Goal: Information Seeking & Learning: Learn about a topic

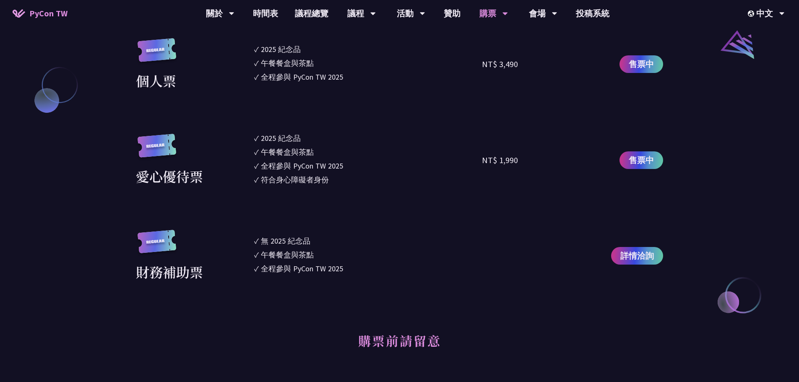
scroll to position [964, 0]
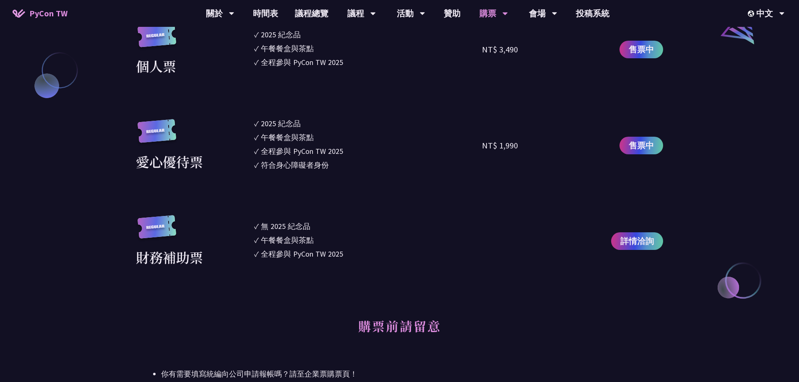
click at [590, 309] on h2 "購票前請留意" at bounding box center [399, 332] width 527 height 46
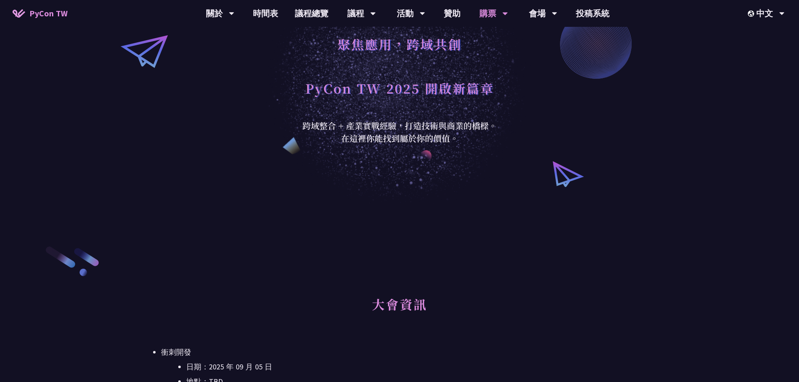
scroll to position [0, 0]
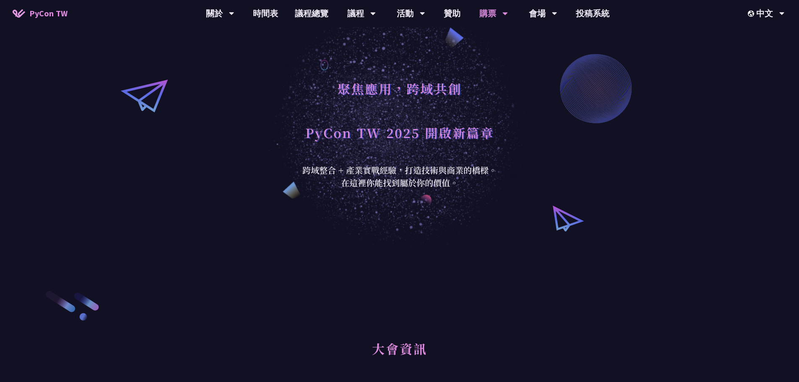
click at [616, 169] on div "聚焦應用，跨域共創 PyCon TW 2025 開啟新篇章 跨域整合 + 產業實戰經驗，打造技術與商業的橋樑。 在這裡你能找到屬於你的價值。" at bounding box center [399, 124] width 799 height 248
click at [409, 39] on link "衝刺開發" at bounding box center [410, 39] width 80 height 20
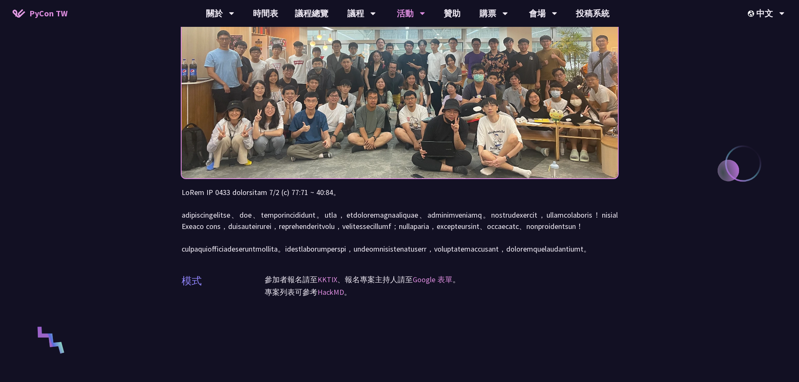
scroll to position [42, 0]
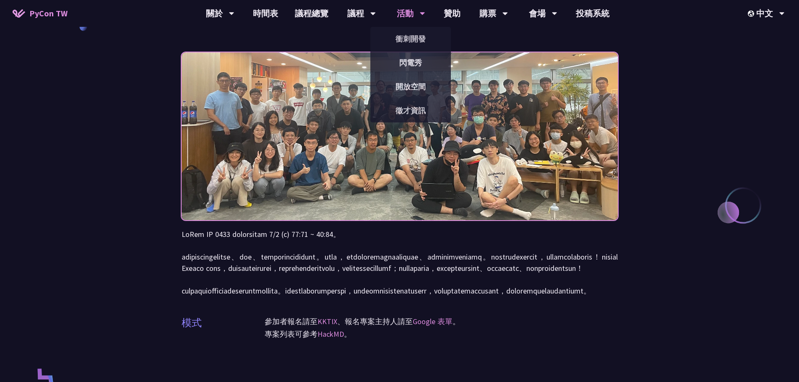
click at [422, 16] on icon at bounding box center [422, 13] width 5 height 8
click at [413, 65] on link "閃電秀" at bounding box center [410, 63] width 80 height 20
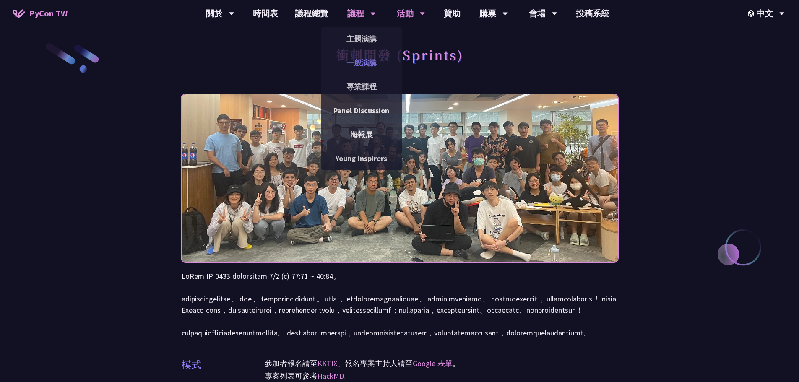
click at [363, 60] on link "一般演講" at bounding box center [361, 63] width 80 height 20
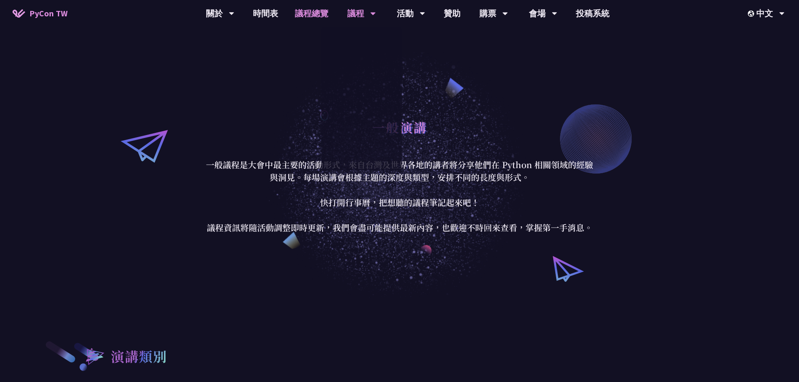
click at [317, 13] on link "議程總覽" at bounding box center [311, 13] width 50 height 27
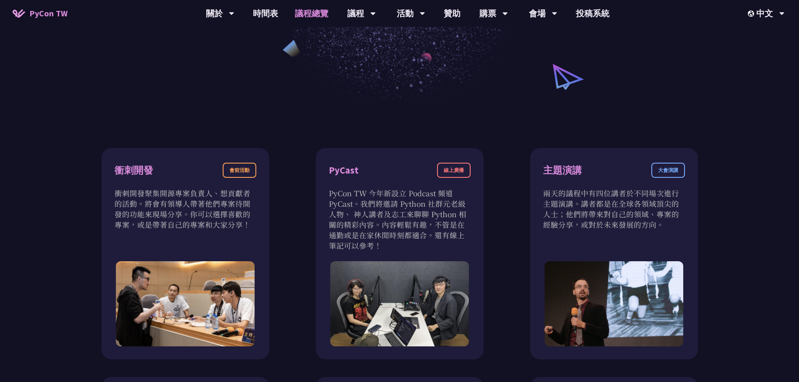
scroll to position [74, 0]
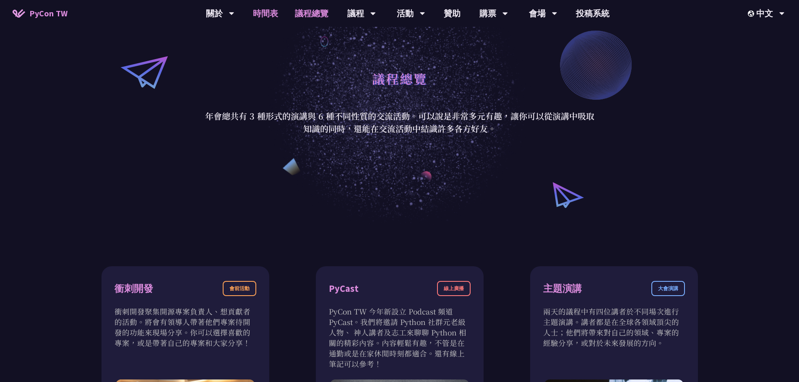
click at [261, 9] on link "時間表" at bounding box center [265, 13] width 42 height 27
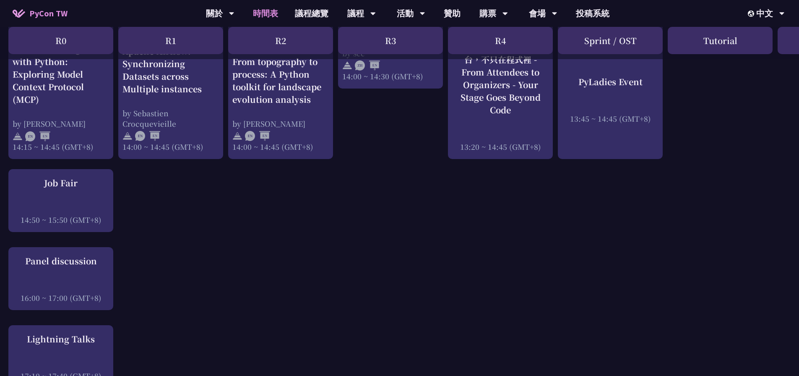
scroll to position [1048, 0]
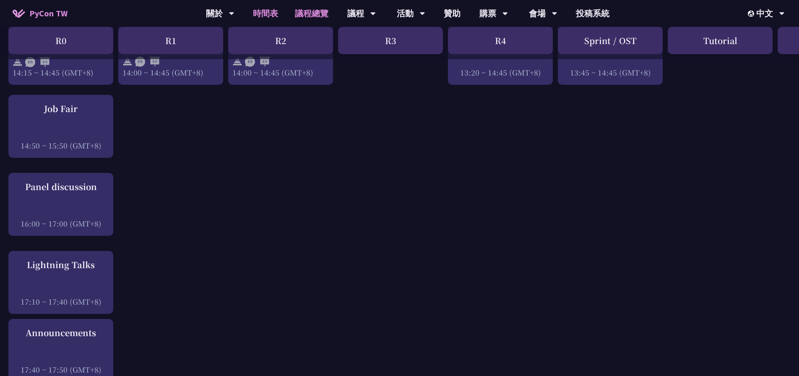
click at [312, 12] on link "議程總覽" at bounding box center [311, 13] width 50 height 27
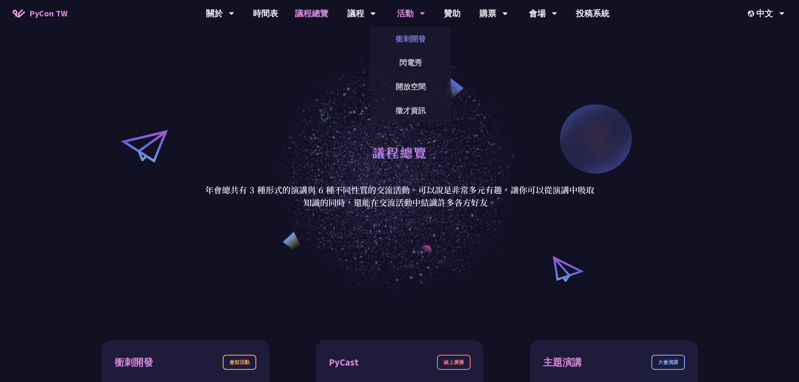
click at [406, 37] on link "衝刺開發" at bounding box center [410, 39] width 80 height 20
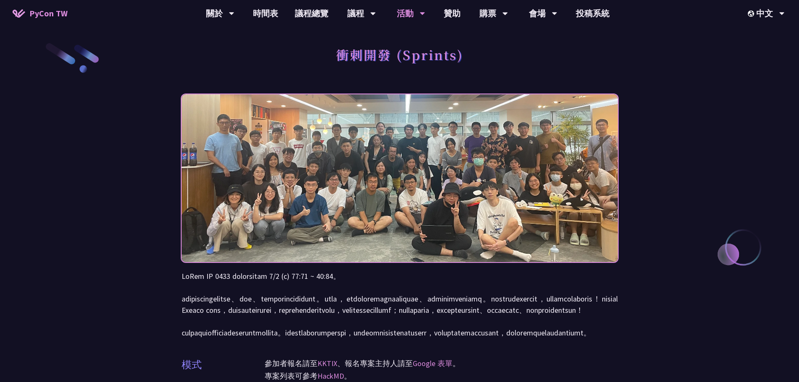
click at [321, 16] on link "議程總覽" at bounding box center [311, 13] width 50 height 27
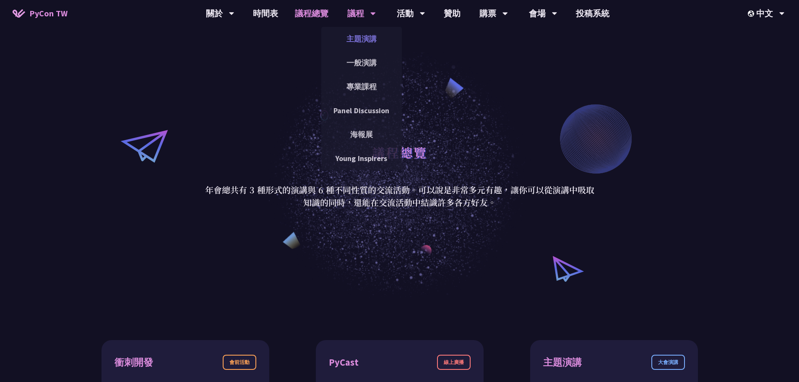
click at [361, 41] on link "主題演講" at bounding box center [361, 39] width 80 height 20
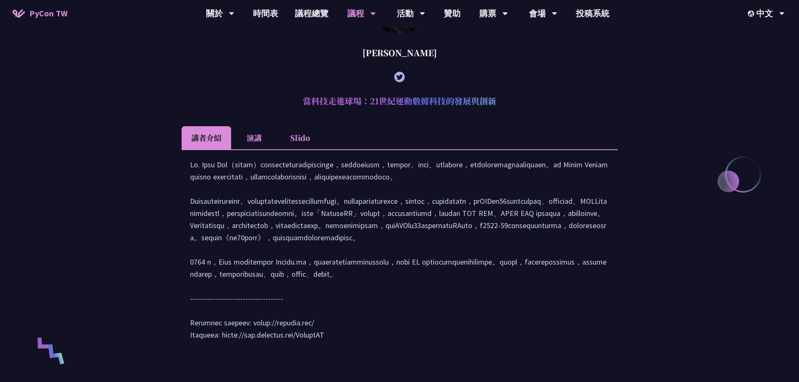
scroll to position [335, 0]
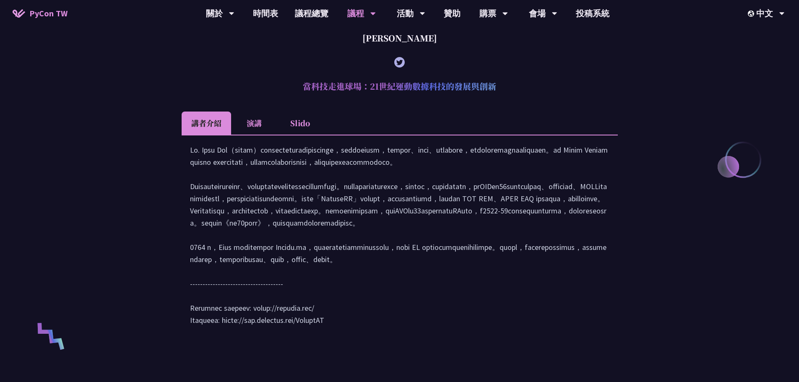
click at [247, 125] on li "演講" at bounding box center [254, 123] width 46 height 23
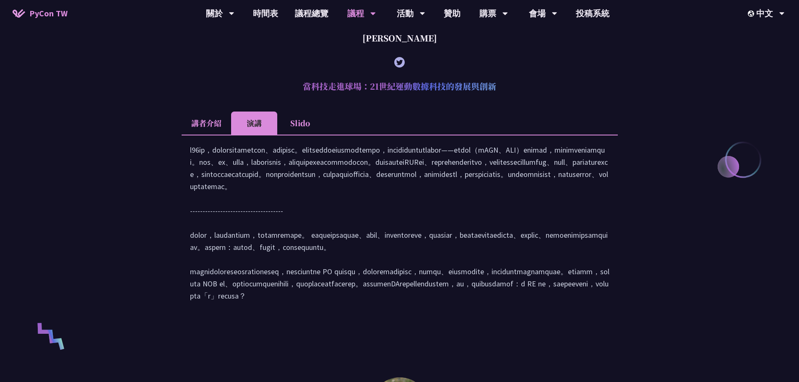
click at [225, 127] on li "講者介紹" at bounding box center [206, 123] width 49 height 23
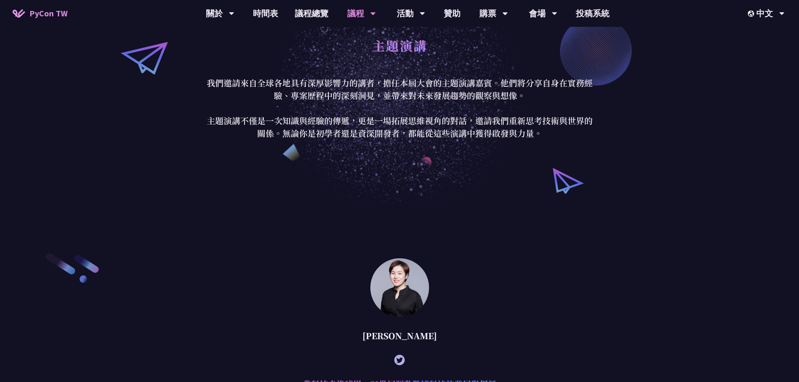
scroll to position [0, 0]
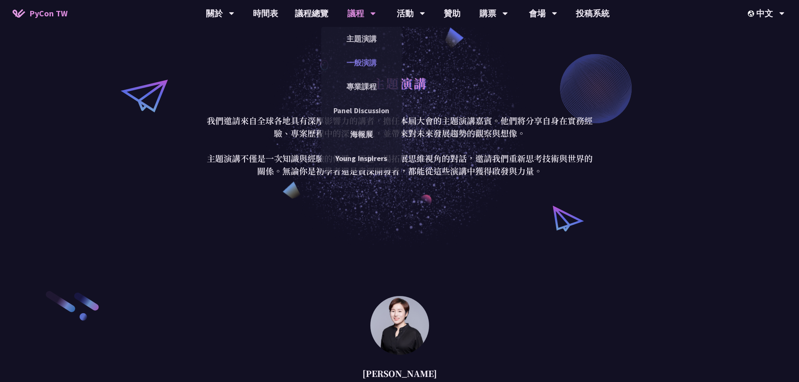
click at [367, 59] on link "一般演講" at bounding box center [361, 63] width 80 height 20
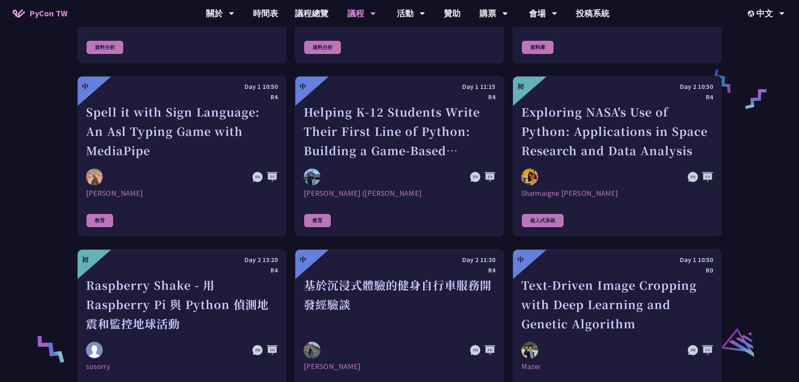
scroll to position [1467, 0]
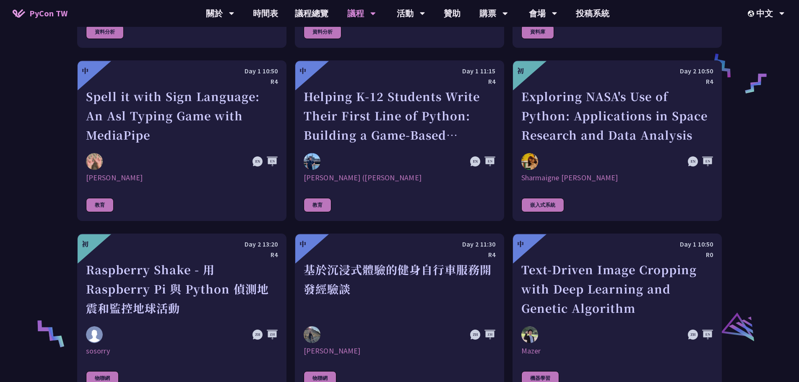
click at [751, 140] on div "演講類別 應用 社群 Python 核心 資料分析 資料庫 教育 嵌入式系統 物聯網 機器學習 自然語言處理 最佳實踐與慣例 科學 資訊安全 測試 專案建置工…" at bounding box center [399, 83] width 799 height 2505
drag, startPoint x: 769, startPoint y: 135, endPoint x: 763, endPoint y: 129, distance: 8.6
click at [769, 134] on div "演講類別 應用 社群 Python 核心 資料分析 資料庫 教育 嵌入式系統 物聯網 機器學習 自然語言處理 最佳實踐與慣例 科學 資訊安全 測試 專案建置工…" at bounding box center [399, 83] width 799 height 2505
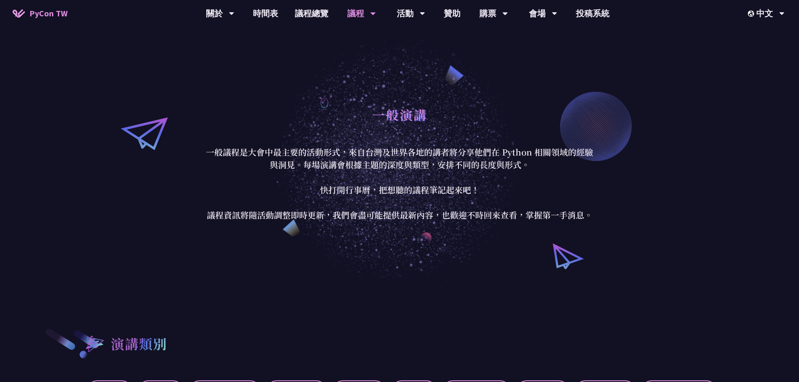
scroll to position [0, 0]
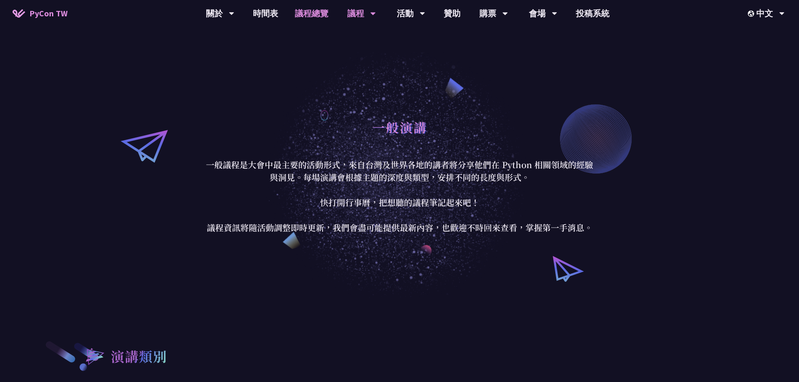
click at [310, 11] on link "議程總覽" at bounding box center [311, 13] width 50 height 27
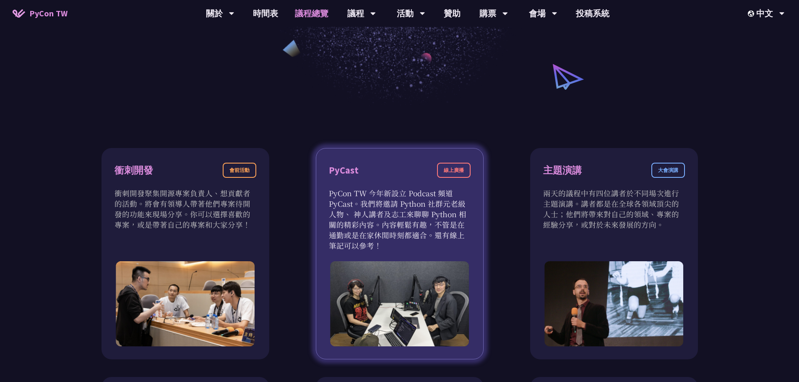
scroll to position [210, 0]
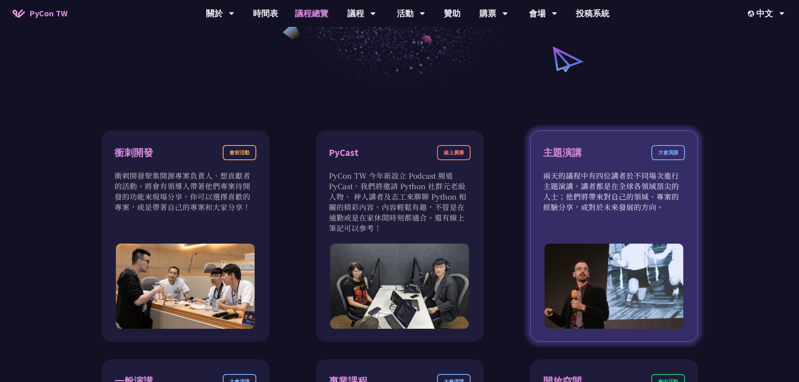
click at [582, 213] on div "主題演講 大會演講 兩天的議程中有四位講者於不同場次進行主題演講。講者都是在全球各領域頂尖的人士；他們將帶來對自己的領域、專案的經驗分享，或對於未來發展的方向。" at bounding box center [614, 235] width 168 height 211
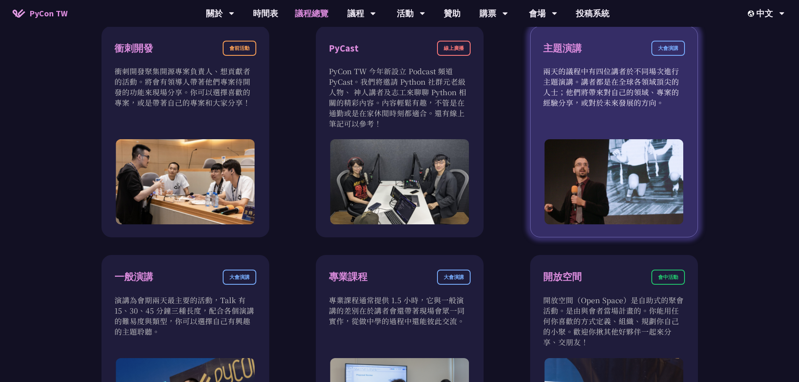
scroll to position [335, 0]
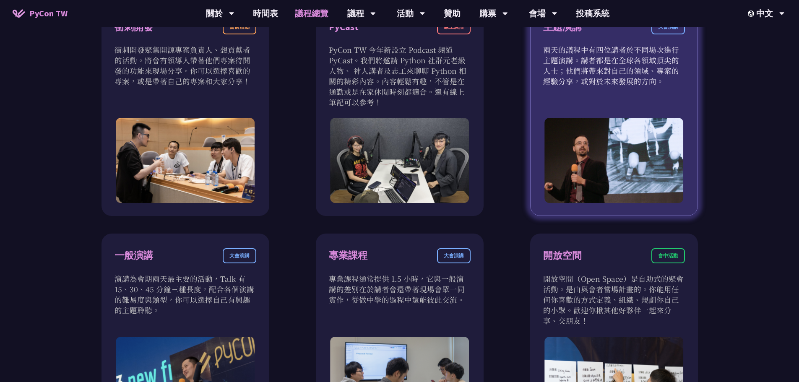
click at [623, 83] on p "兩天的議程中有四位講者於不同場次進行主題演講。講者都是在全球各領域頂尖的人士；他們將帶來對自己的領域、專案的經驗分享，或對於未來發展的方向。" at bounding box center [614, 65] width 142 height 42
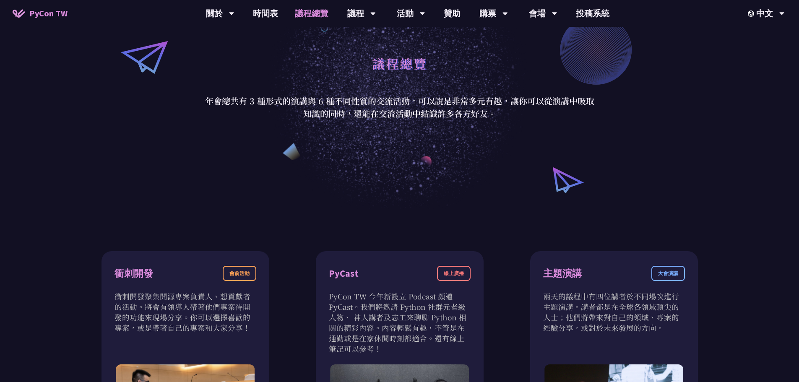
scroll to position [84, 0]
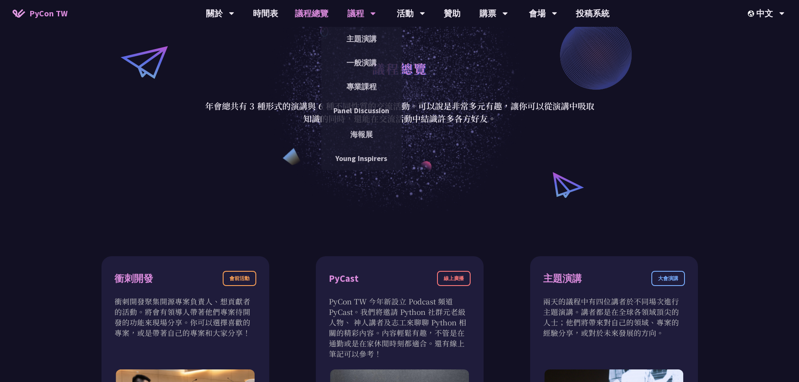
click at [234, 10] on div "議程" at bounding box center [220, 13] width 29 height 27
click at [358, 34] on link "主題演講" at bounding box center [361, 39] width 80 height 20
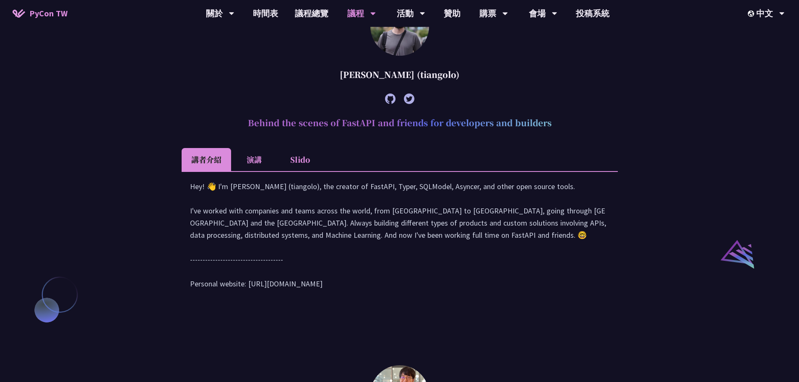
scroll to position [755, 0]
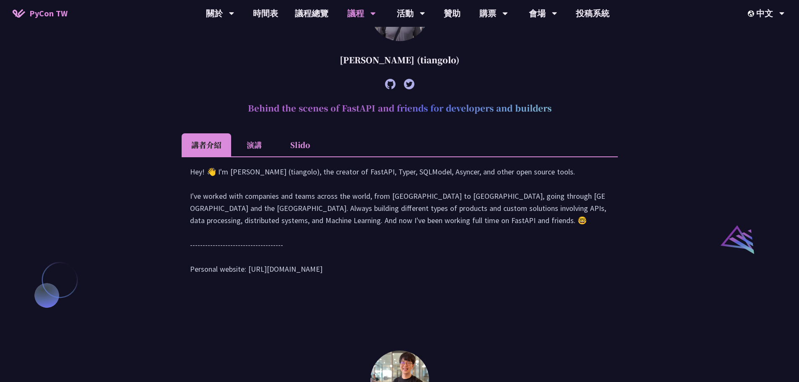
click at [249, 156] on li "演講" at bounding box center [254, 144] width 46 height 23
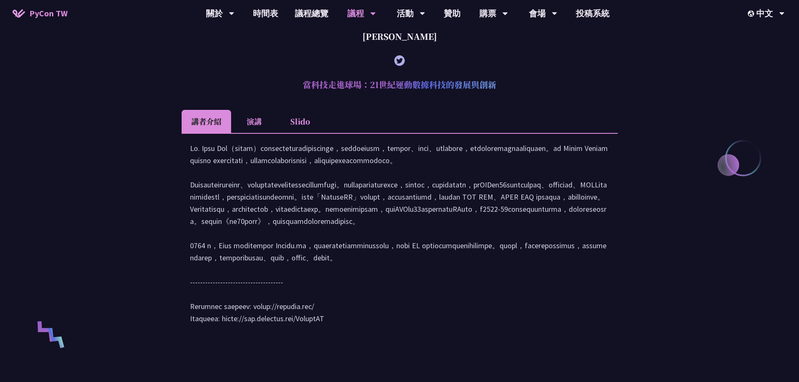
scroll to position [335, 0]
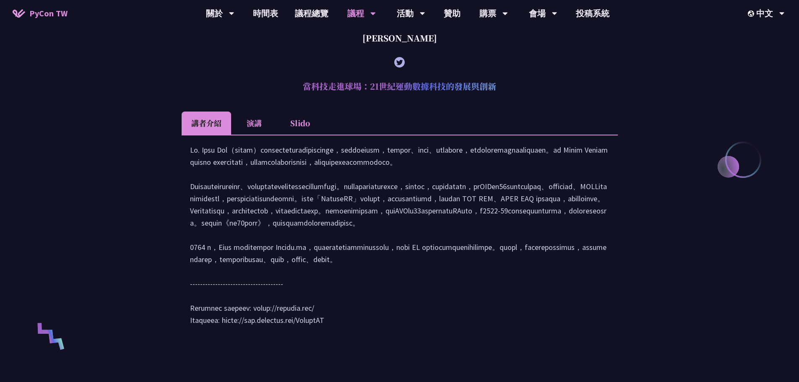
click at [256, 126] on li "演講" at bounding box center [254, 123] width 46 height 23
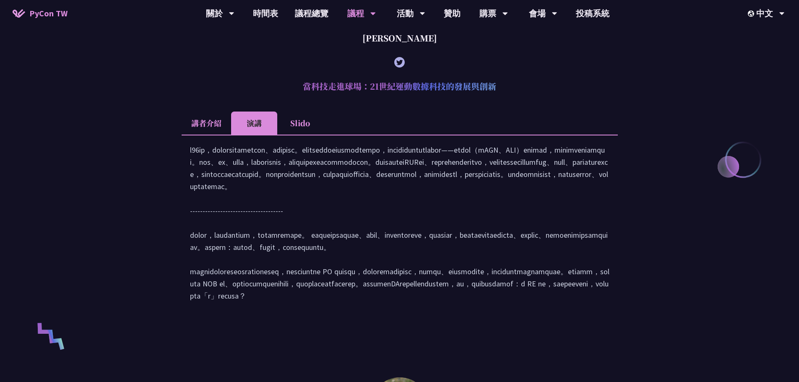
click at [614, 138] on div at bounding box center [400, 227] width 436 height 184
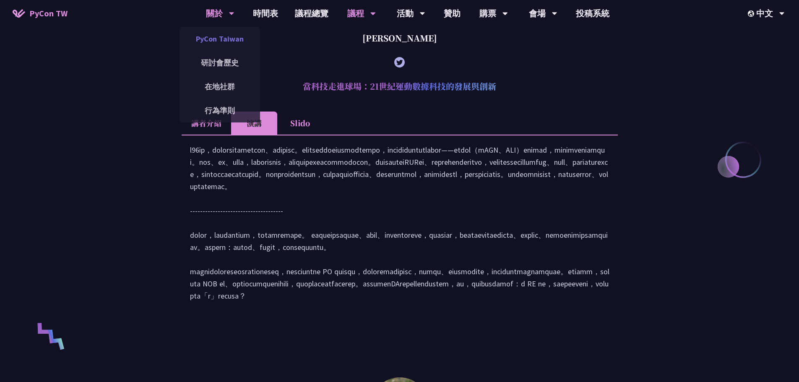
click at [235, 40] on link "PyCon Taiwan" at bounding box center [219, 39] width 80 height 20
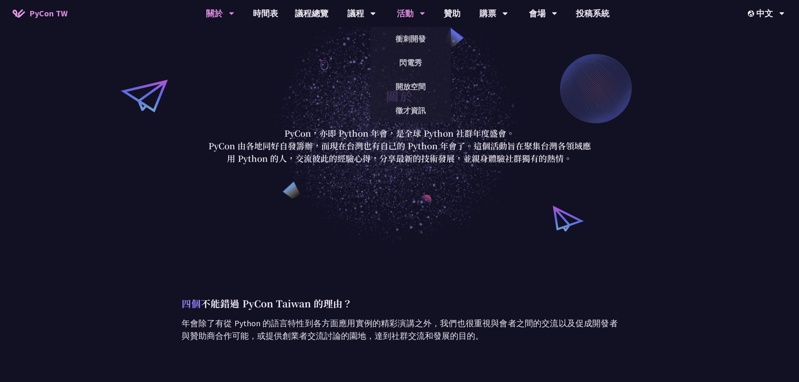
click at [376, 13] on div "活動" at bounding box center [361, 13] width 29 height 27
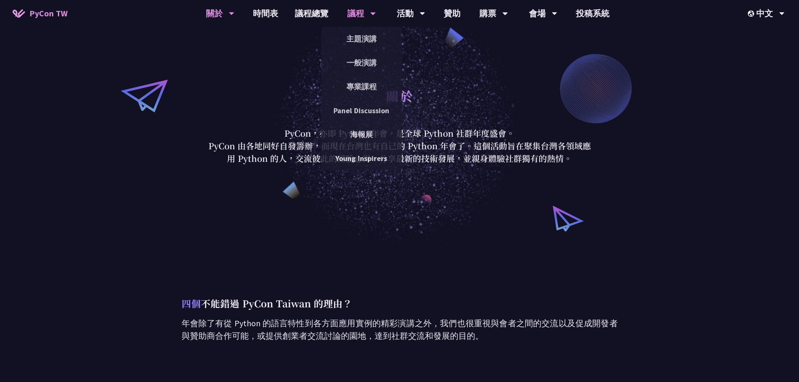
click at [363, 13] on div "議程" at bounding box center [361, 13] width 29 height 27
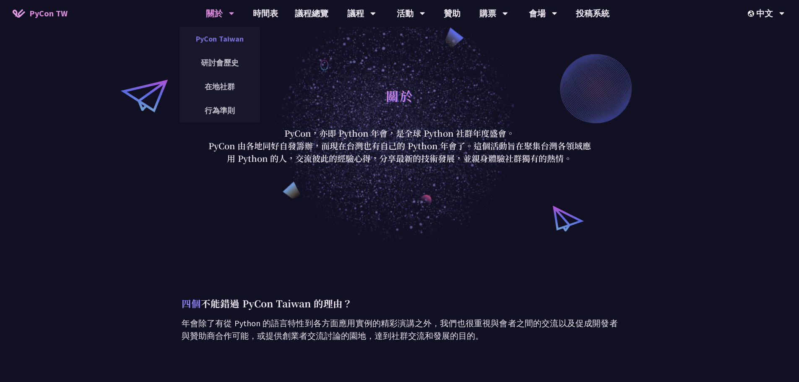
click at [226, 40] on link "PyCon Taiwan" at bounding box center [219, 39] width 80 height 20
click at [31, 14] on span "PyCon TW" at bounding box center [48, 13] width 38 height 13
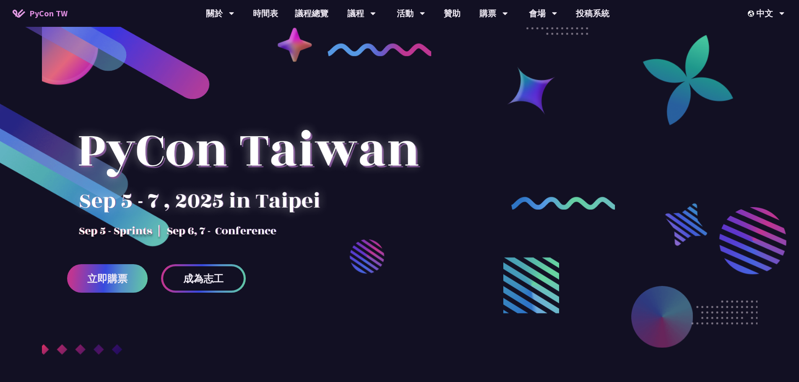
click at [259, 153] on div at bounding box center [248, 165] width 362 height 147
click at [560, 122] on div at bounding box center [399, 228] width 799 height 357
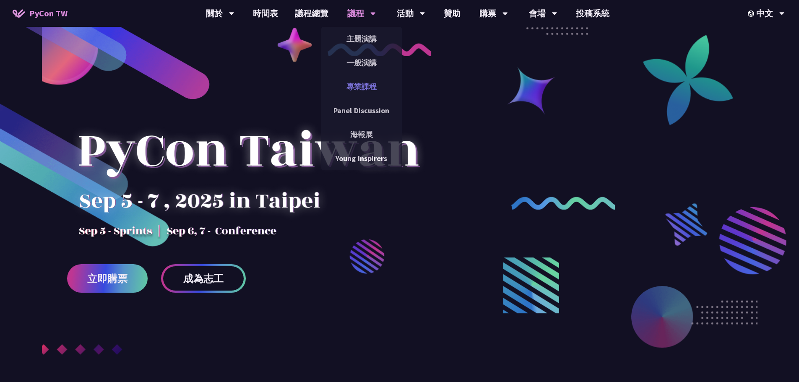
click at [374, 89] on link "專業課程" at bounding box center [361, 87] width 80 height 20
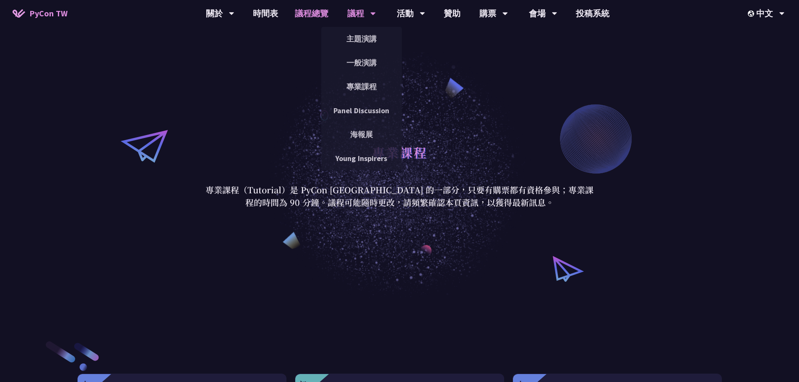
click at [305, 13] on link "議程總覽" at bounding box center [311, 13] width 50 height 27
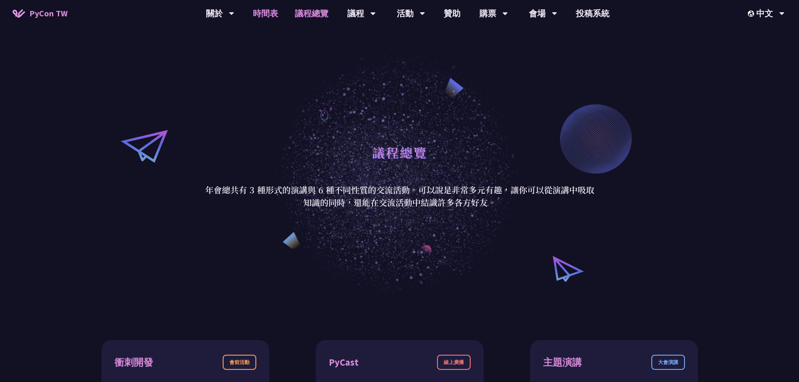
click at [270, 17] on link "時間表" at bounding box center [265, 13] width 42 height 27
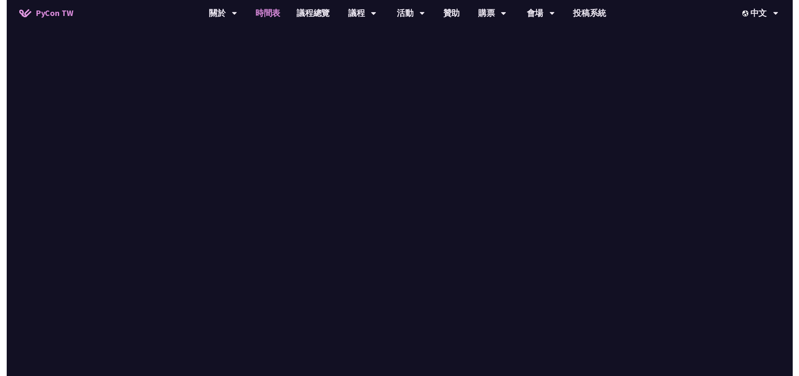
scroll to position [1048, 0]
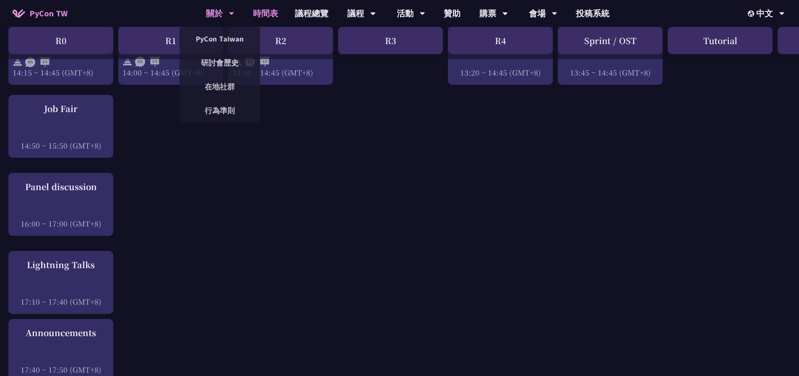
click at [220, 14] on div "關於" at bounding box center [220, 13] width 29 height 27
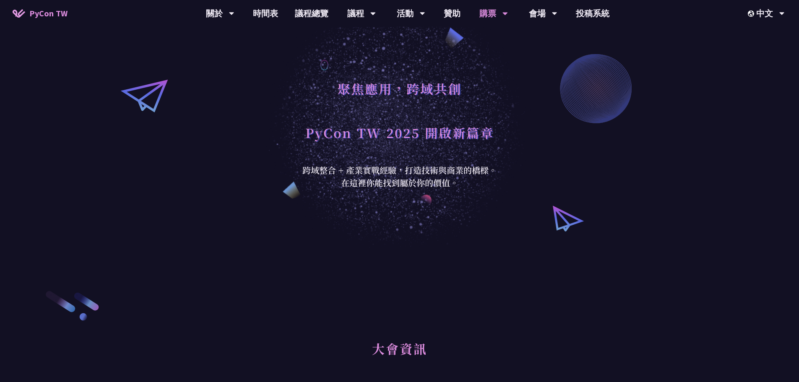
click at [618, 175] on div "聚焦應用，跨域共創 PyCon TW 2025 開啟新篇章 跨域整合 + 產業實戰經驗，打造技術與商業的橋樑。 在這裡你能找到屬於你的價值。" at bounding box center [399, 124] width 799 height 248
click at [499, 15] on div "購票" at bounding box center [493, 13] width 29 height 27
click at [456, 14] on link "贊助" at bounding box center [452, 13] width 34 height 27
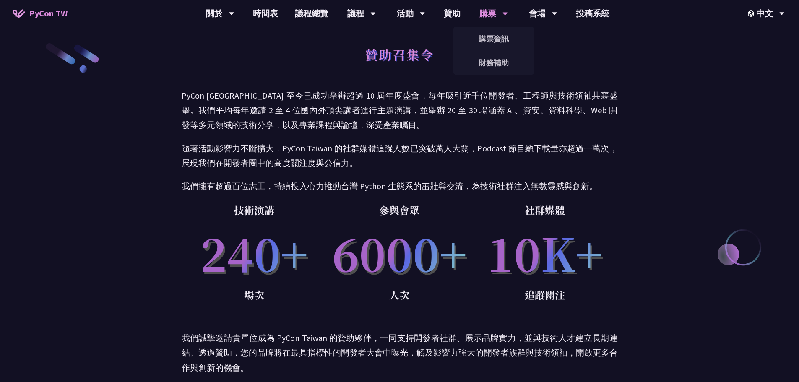
click at [234, 14] on div "購票" at bounding box center [220, 13] width 29 height 27
click at [492, 38] on link "購票資訊" at bounding box center [493, 39] width 80 height 20
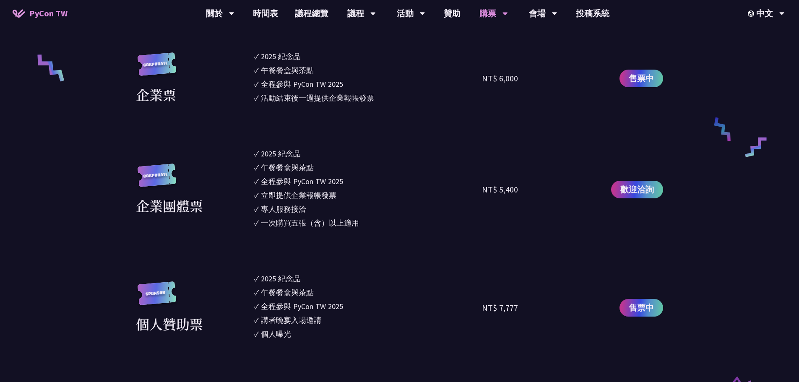
scroll to position [587, 0]
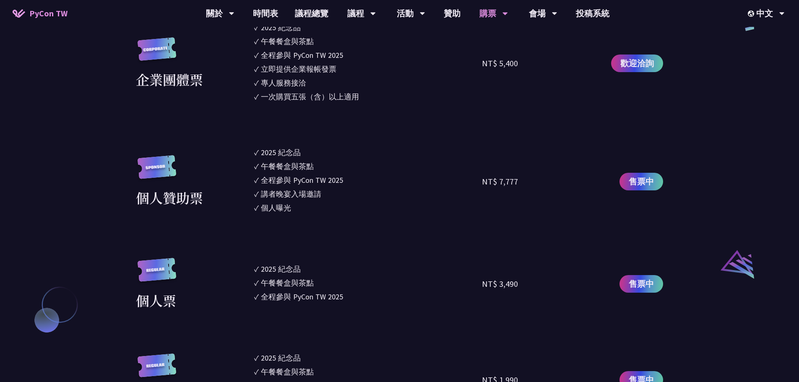
scroll to position [797, 0]
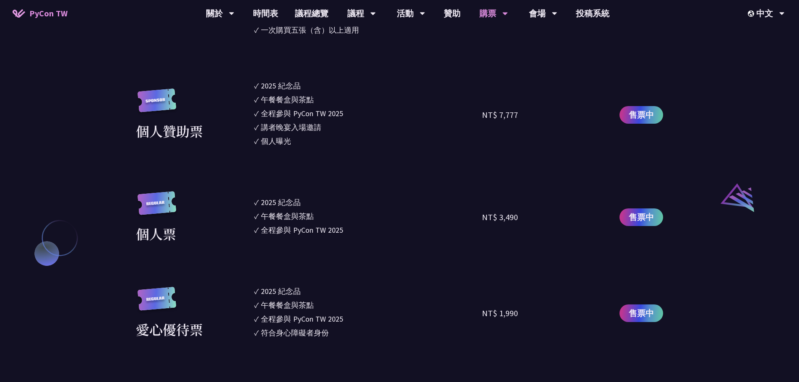
drag, startPoint x: 775, startPoint y: 145, endPoint x: 770, endPoint y: 144, distance: 5.2
click at [566, 171] on section "企業票 ✓ 2025 紀念品 ✓ 午餐餐盒與茶點 ✓ 全程參與 PyCon TW 2025 ✓ 活動結束後一週提供企業報帳發票 NT$ 6,000 售票中 企…" at bounding box center [399, 146] width 527 height 577
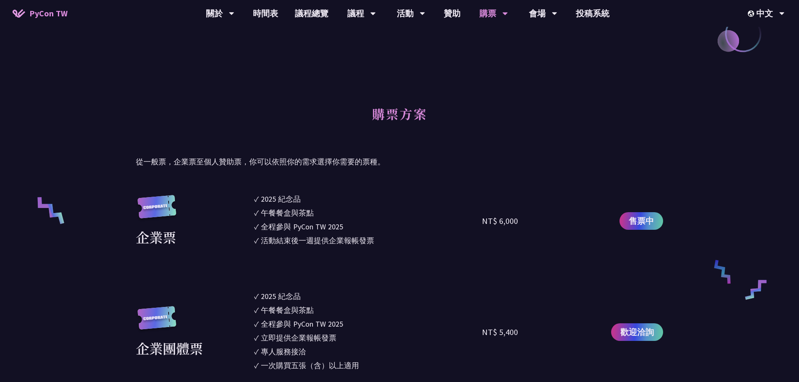
scroll to position [335, 0]
